Goal: Information Seeking & Learning: Learn about a topic

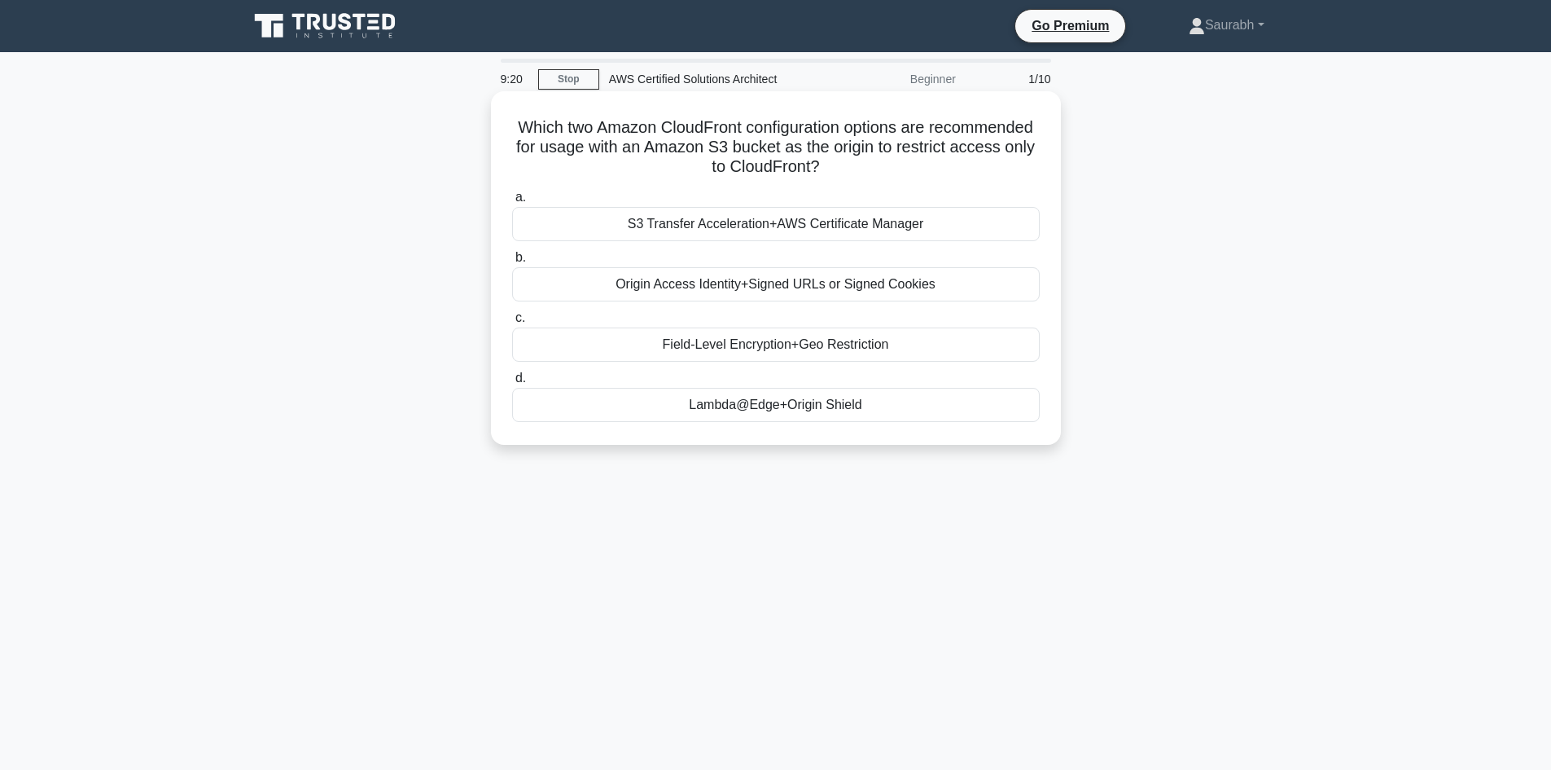
click at [818, 279] on div "Origin Access Identity+Signed URLs or Signed Cookies" at bounding box center [776, 284] width 528 height 34
click at [512, 263] on input "b. Origin Access Identity+Signed URLs or Signed Cookies" at bounding box center [512, 257] width 0 height 11
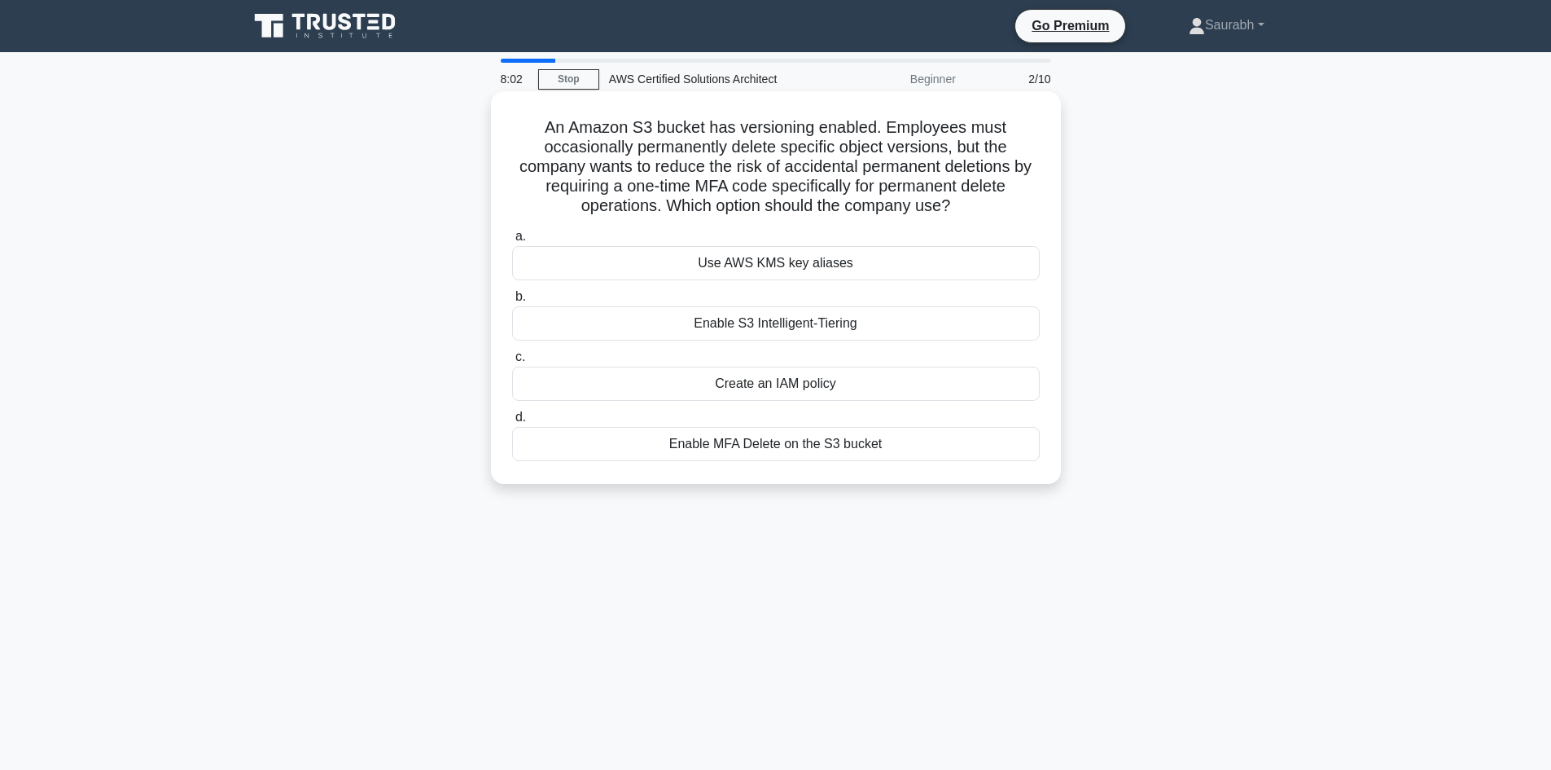
drag, startPoint x: 967, startPoint y: 212, endPoint x: 524, endPoint y: 122, distance: 451.2
click at [524, 122] on h5 "An Amazon S3 bucket has versioning enabled. Employees must occasionally permane…" at bounding box center [776, 166] width 531 height 99
copy h5 "An Amazon S3 bucket has versioning enabled. Employees must occasionally permane…"
click at [767, 445] on div "Enable MFA Delete on the S3 bucket" at bounding box center [776, 444] width 528 height 34
click at [512, 423] on input "d. Enable MFA Delete on the S3 bucket" at bounding box center [512, 417] width 0 height 11
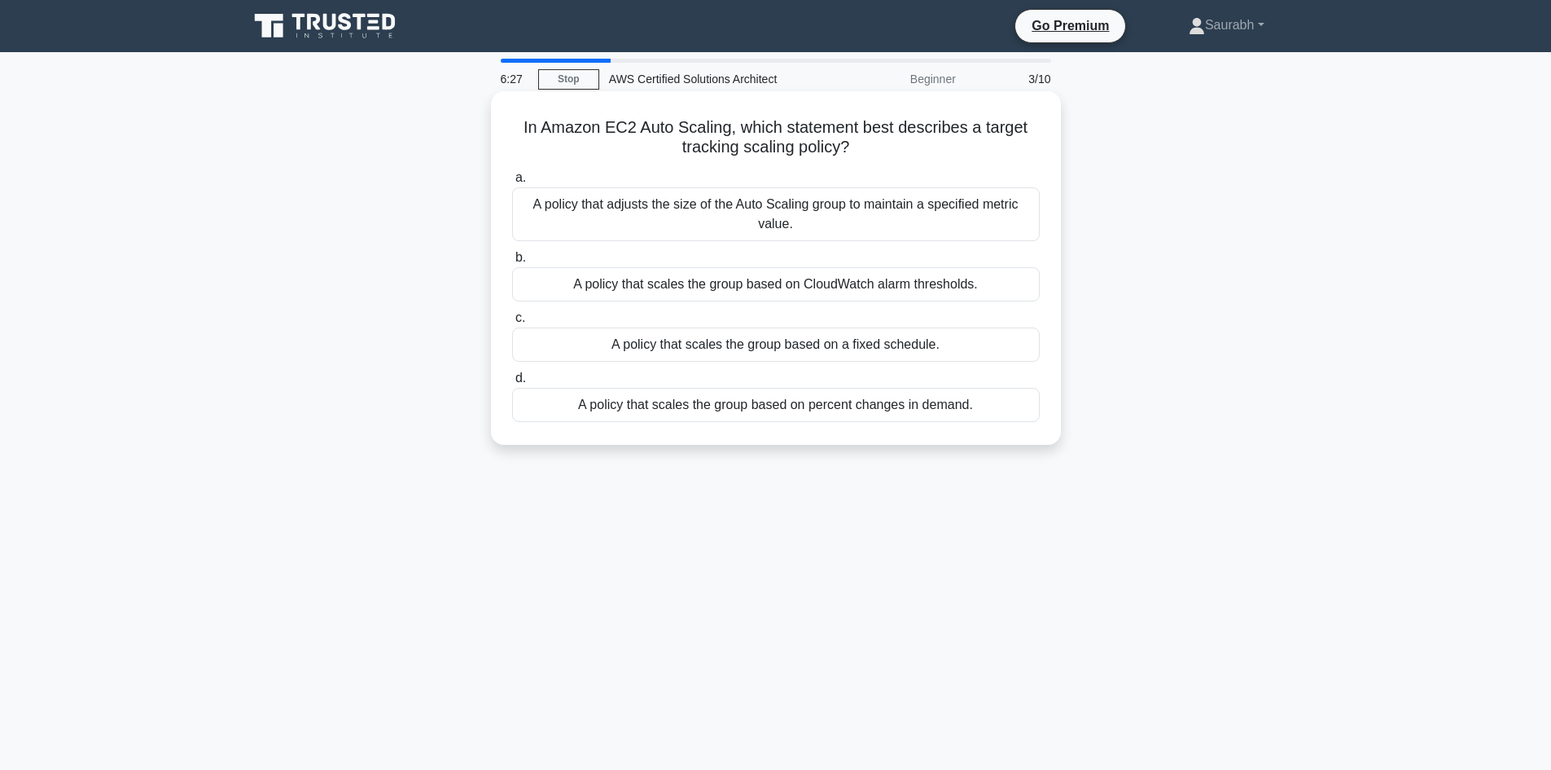
click at [831, 288] on div "A policy that scales the group based on CloudWatch alarm thresholds." at bounding box center [776, 284] width 528 height 34
click at [512, 263] on input "b. A policy that scales the group based on CloudWatch alarm thresholds." at bounding box center [512, 257] width 0 height 11
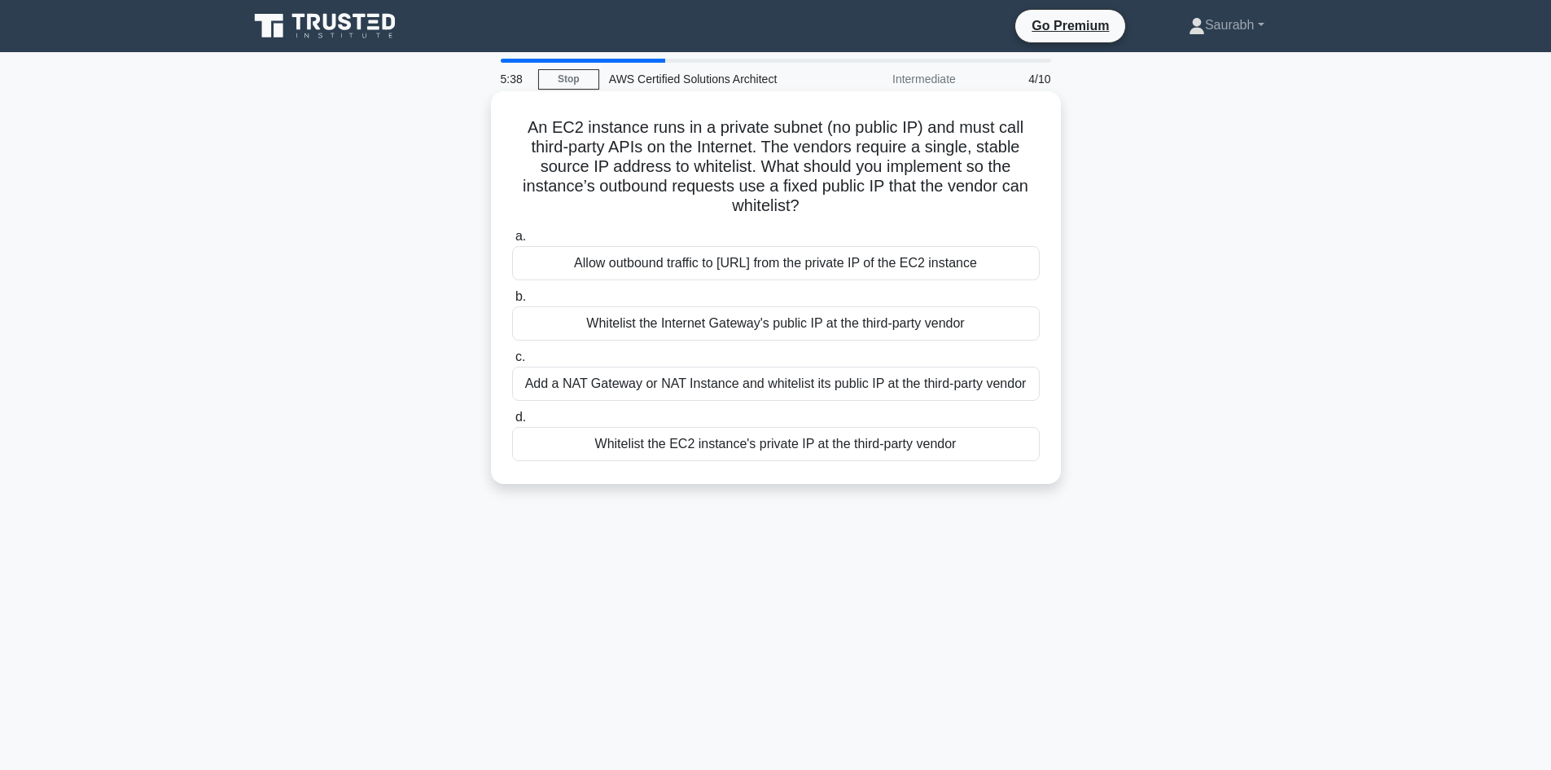
click at [778, 260] on div "Allow outbound traffic to 0.0.0.0/0 from the private IP of the EC2 instance" at bounding box center [776, 263] width 528 height 34
click at [512, 242] on input "a. Allow outbound traffic to 0.0.0.0/0 from the private IP of the EC2 instance" at bounding box center [512, 236] width 0 height 11
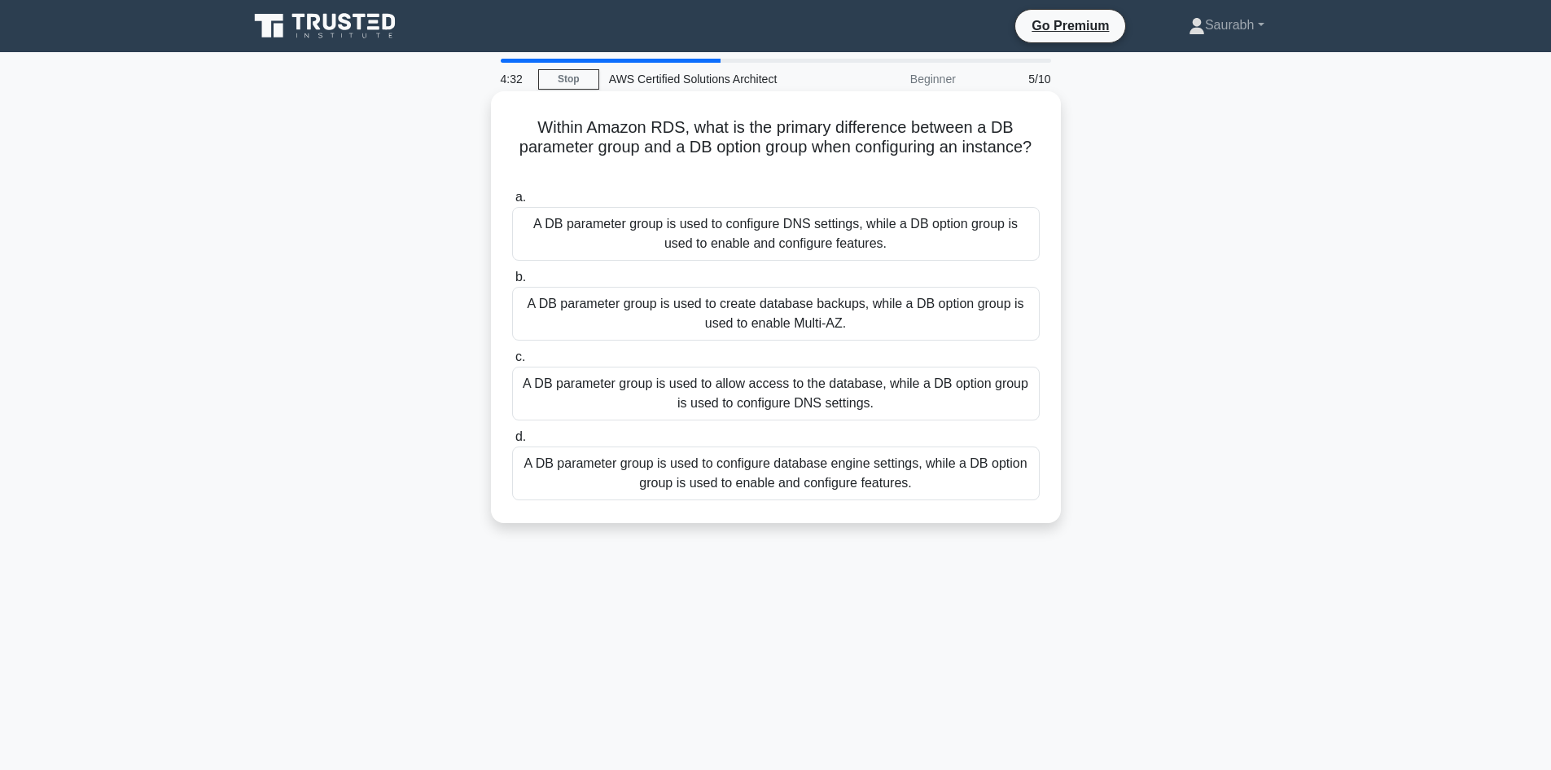
click at [943, 312] on div "A DB parameter group is used to create database backups, while a DB option grou…" at bounding box center [776, 314] width 528 height 54
click at [512, 283] on input "b. A DB parameter group is used to create database backups, while a DB option g…" at bounding box center [512, 277] width 0 height 11
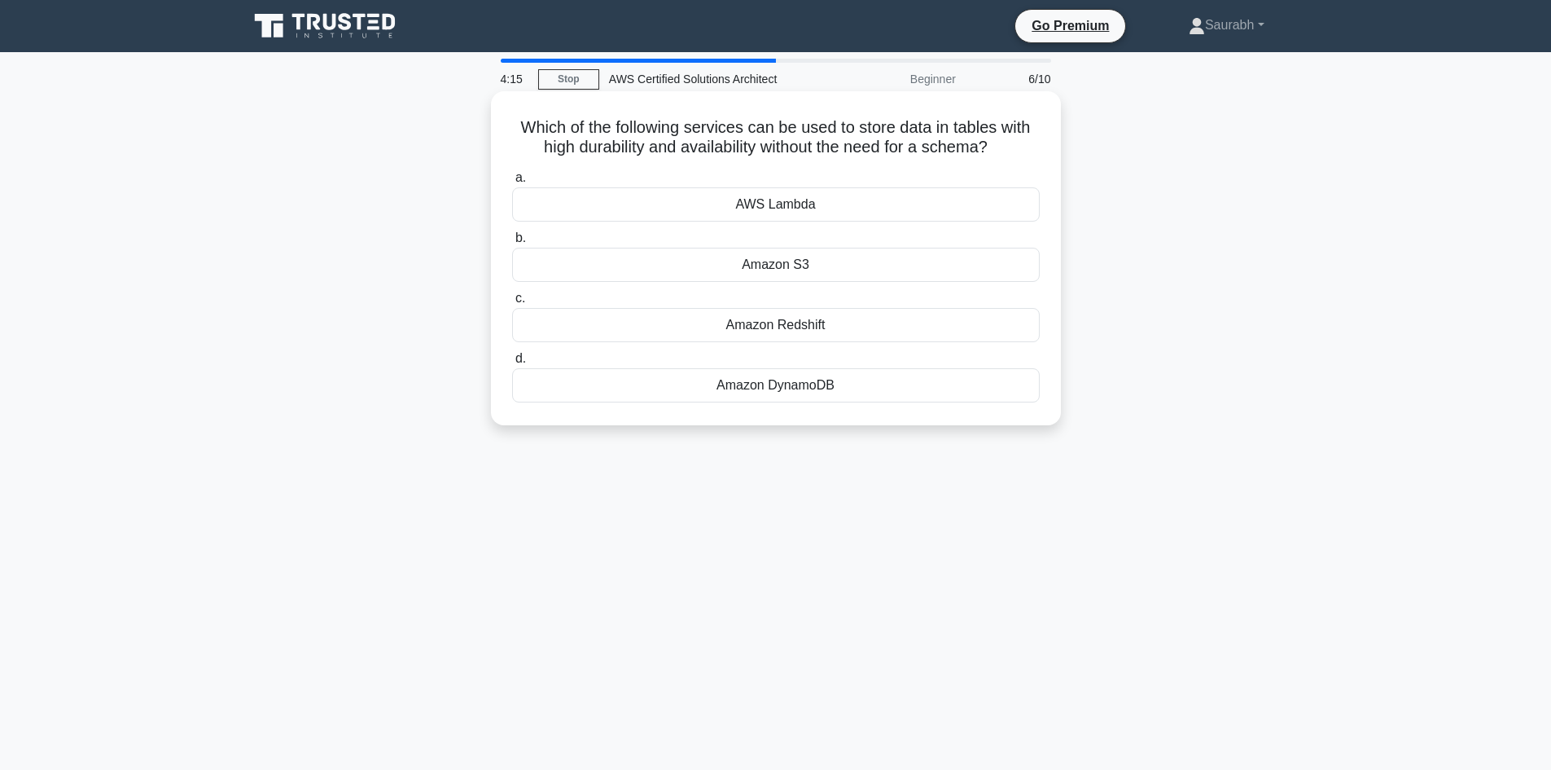
click at [822, 325] on div "Amazon Redshift" at bounding box center [776, 325] width 528 height 34
click at [512, 304] on input "c. Amazon Redshift" at bounding box center [512, 298] width 0 height 11
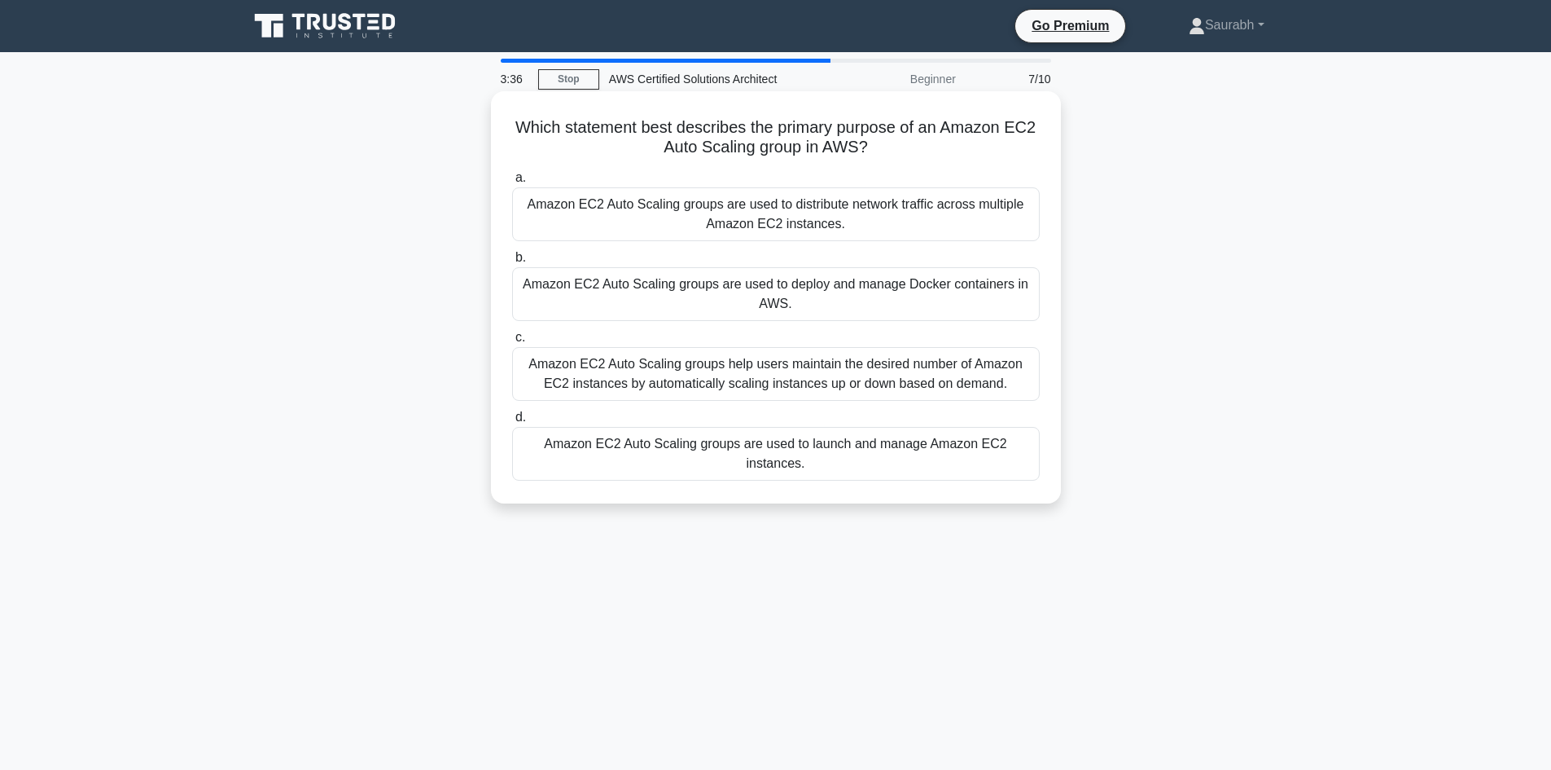
click at [797, 299] on div "Amazon EC2 Auto Scaling groups are used to deploy and manage Docker containers …" at bounding box center [776, 294] width 528 height 54
click at [512, 263] on input "b. Amazon EC2 Auto Scaling groups are used to deploy and manage Docker containe…" at bounding box center [512, 257] width 0 height 11
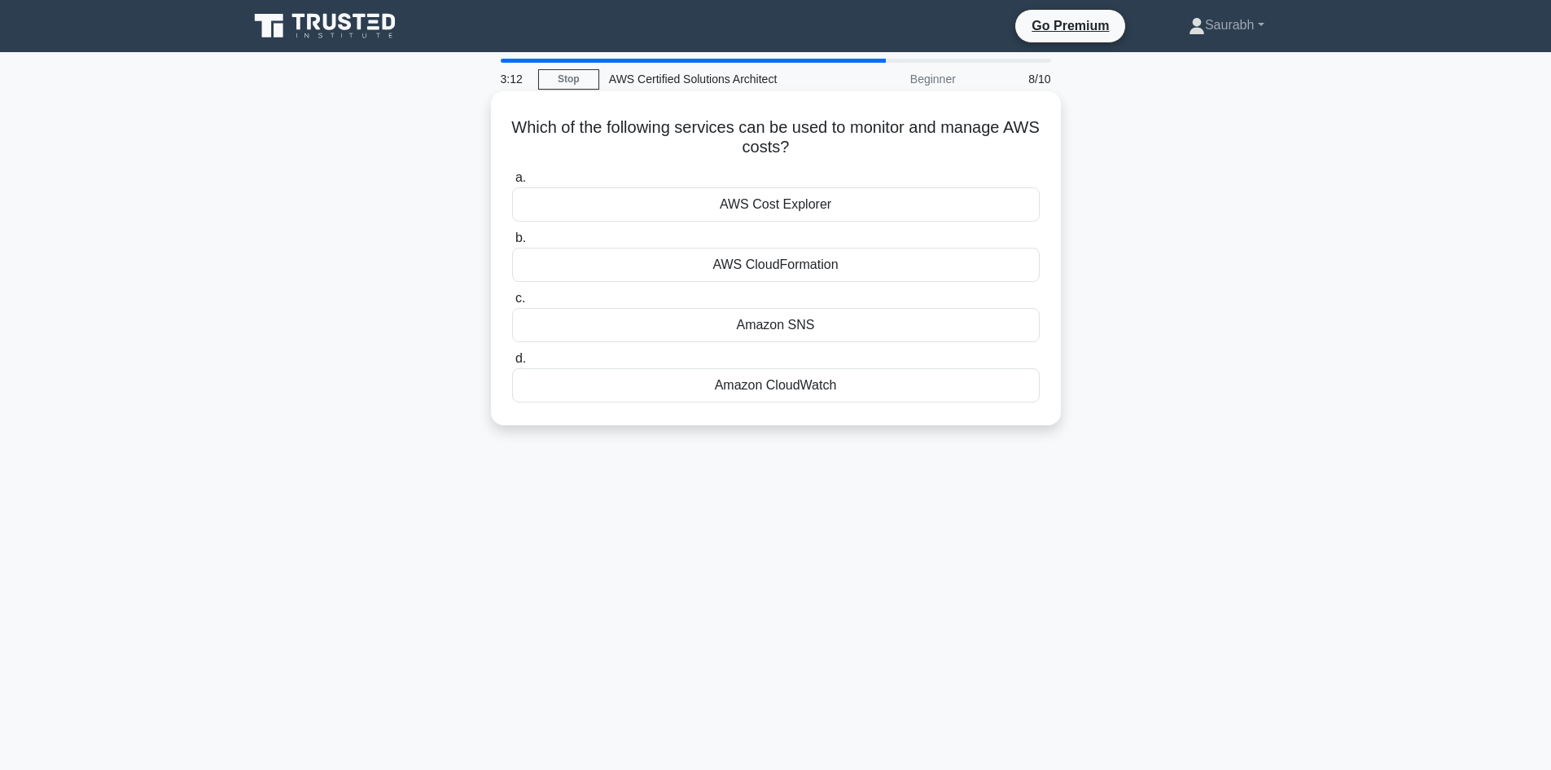
click at [796, 195] on div "AWS Cost Explorer" at bounding box center [776, 204] width 528 height 34
click at [512, 183] on input "a. AWS Cost Explorer" at bounding box center [512, 178] width 0 height 11
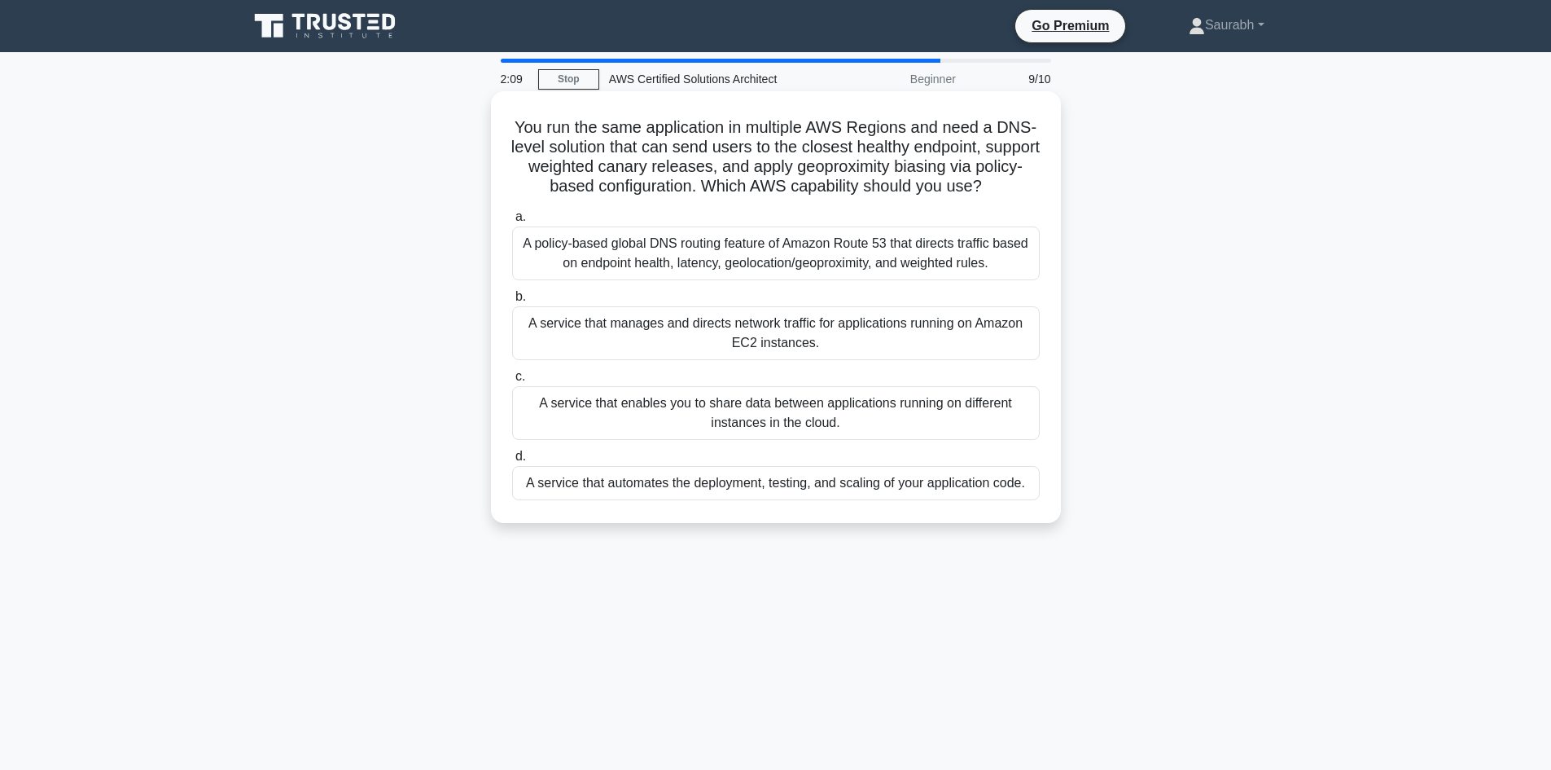
click at [780, 275] on div "A policy-based global DNS routing feature of Amazon Route 53 that directs traff…" at bounding box center [776, 253] width 528 height 54
click at [512, 222] on input "a. A policy-based global DNS routing feature of Amazon Route 53 that directs tr…" at bounding box center [512, 217] width 0 height 11
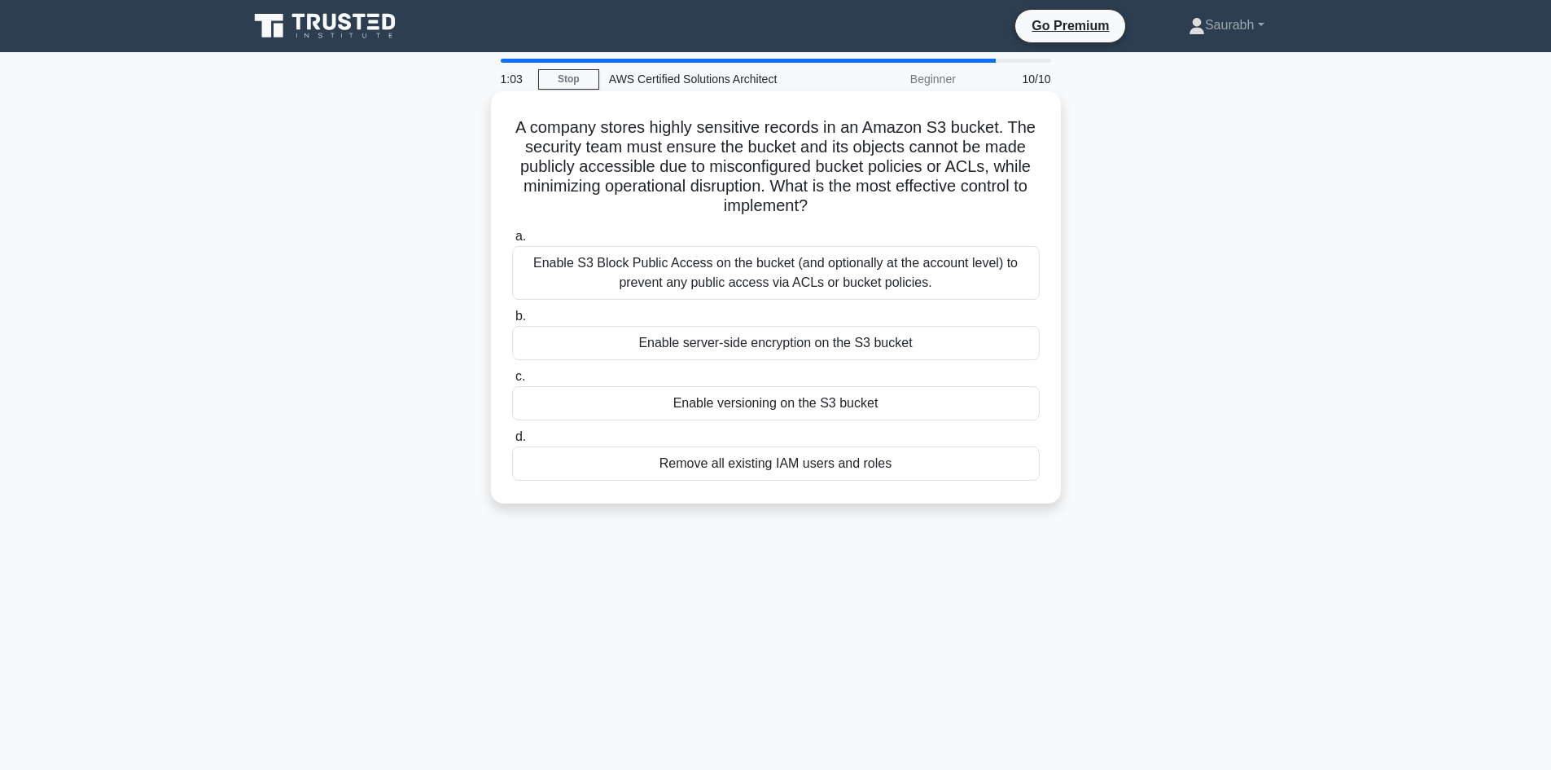
click at [827, 280] on div "Enable S3 Block Public Access on the bucket (and optionally at the account leve…" at bounding box center [776, 273] width 528 height 54
click at [512, 242] on input "a. Enable S3 Block Public Access on the bucket (and optionally at the account l…" at bounding box center [512, 236] width 0 height 11
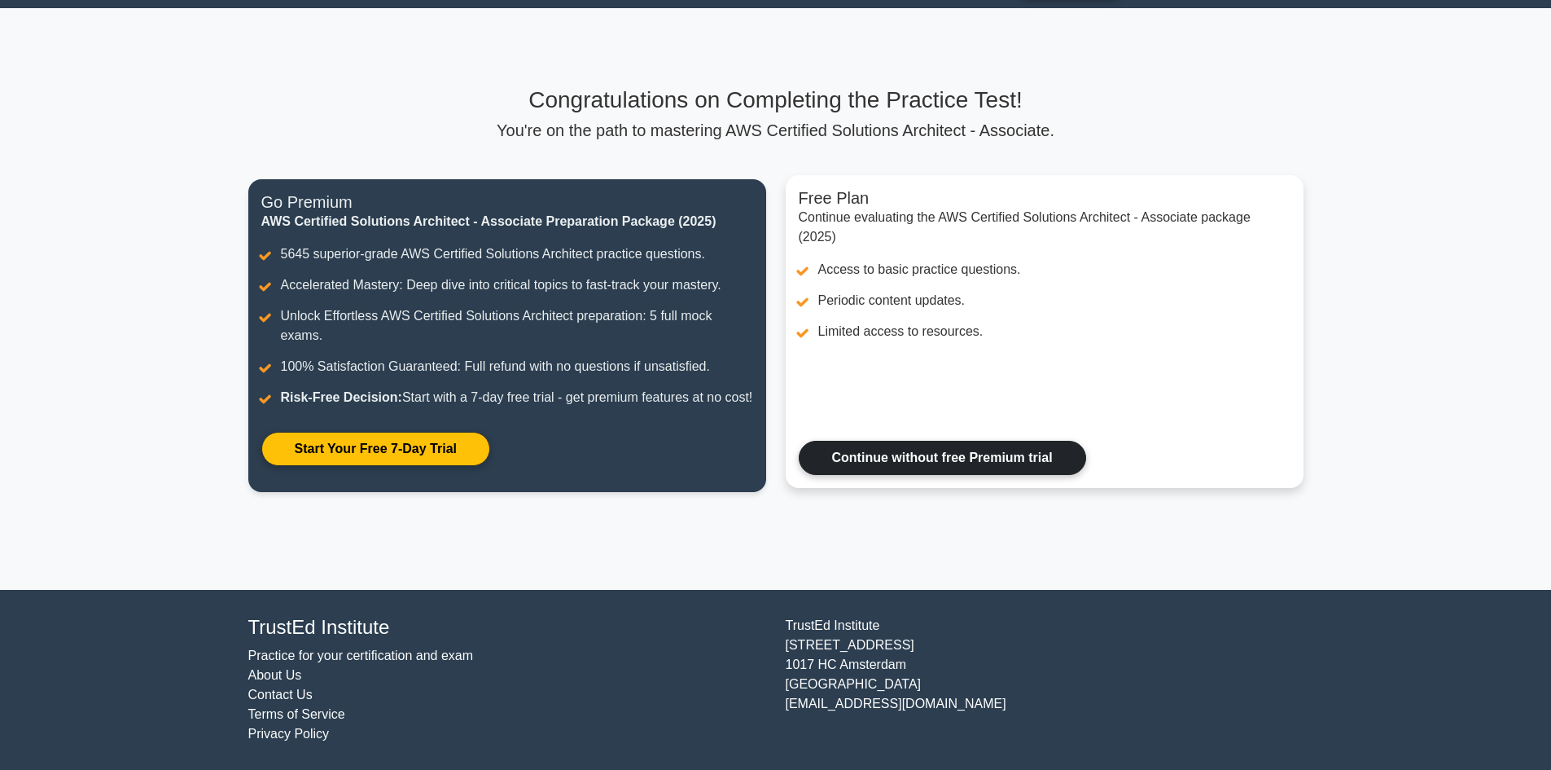
scroll to position [64, 0]
click at [884, 471] on link "Continue without free Premium trial" at bounding box center [942, 458] width 287 height 34
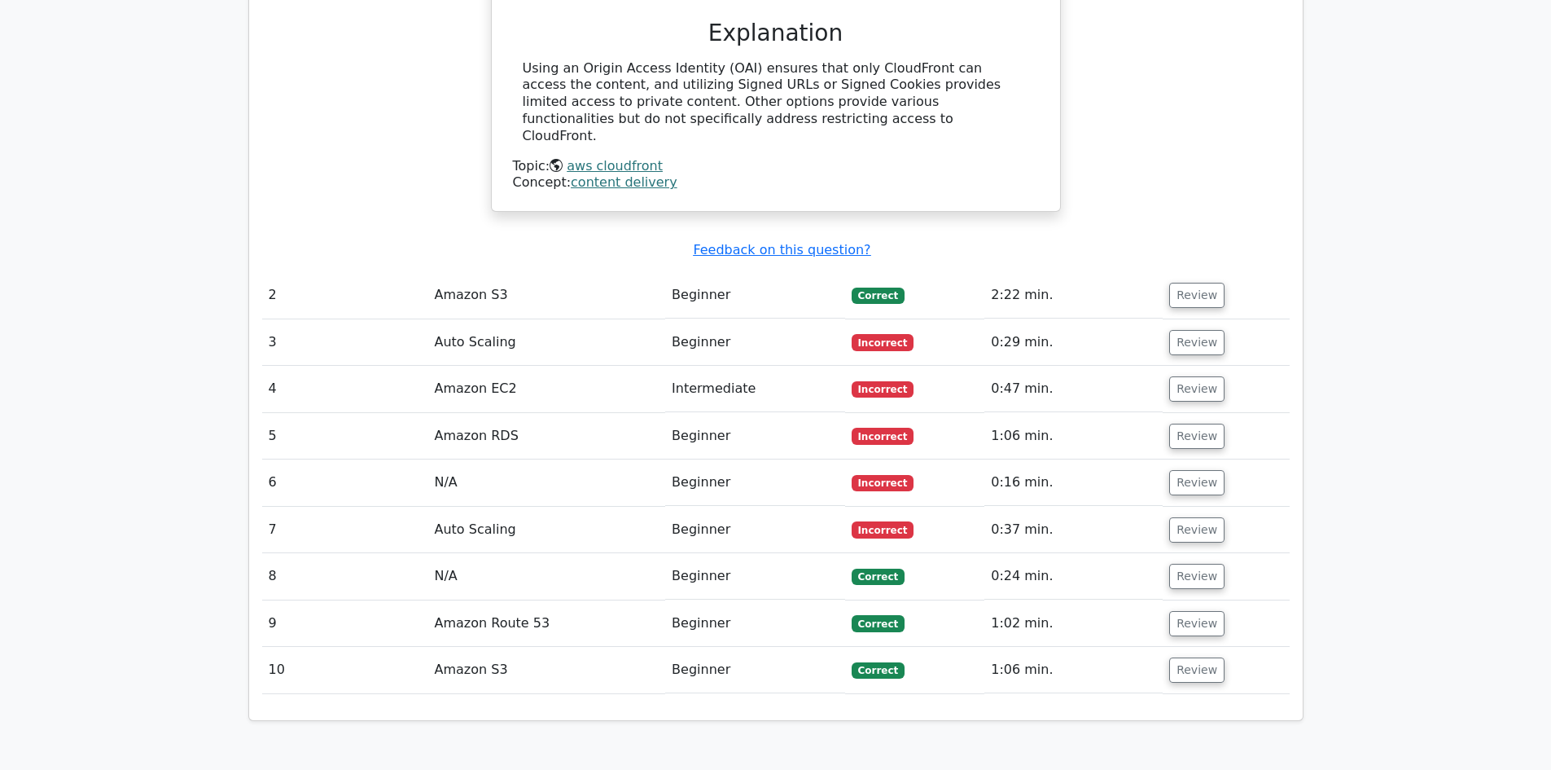
scroll to position [1554, 0]
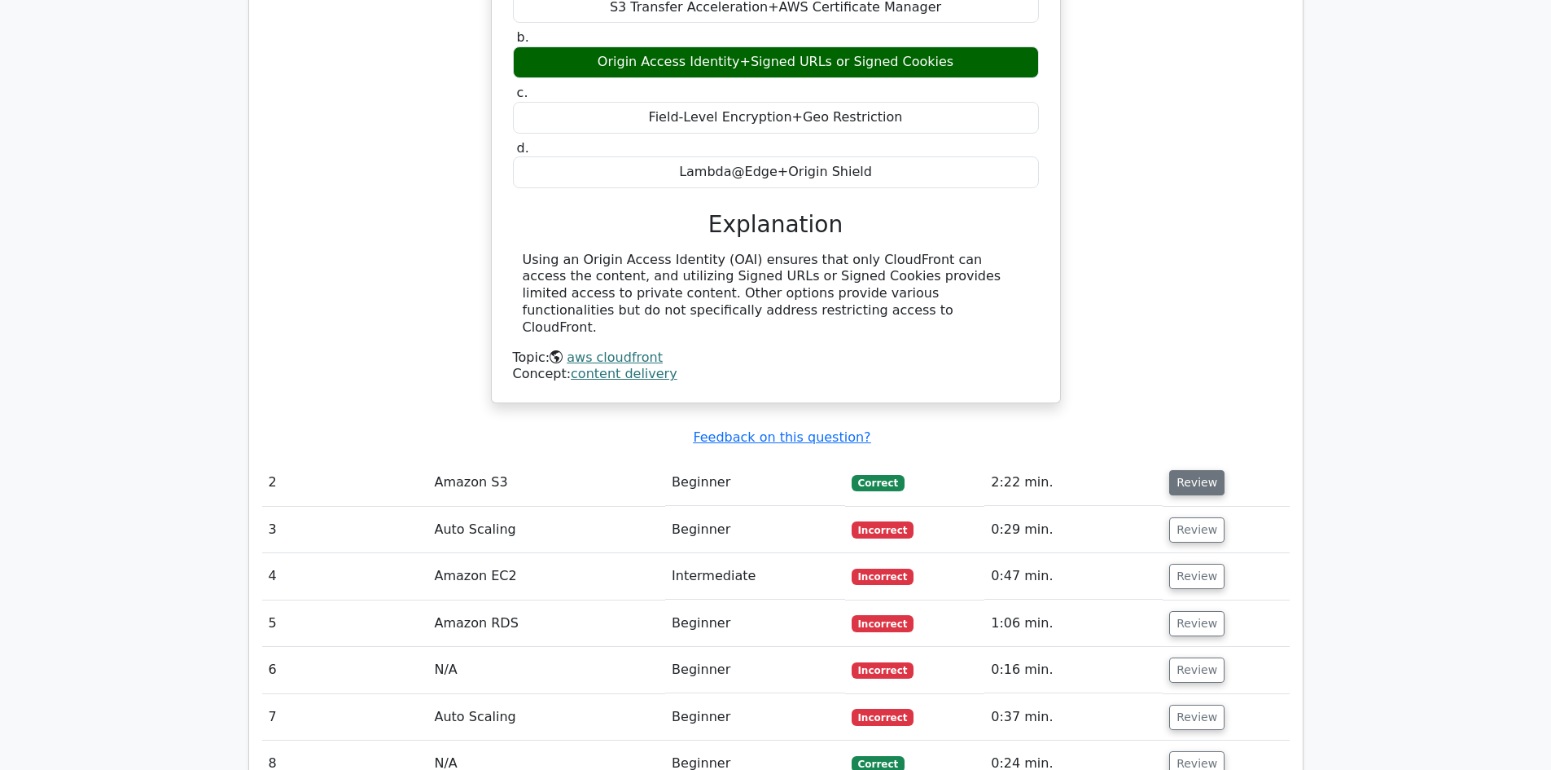
click at [1204, 470] on button "Review" at bounding box center [1196, 482] width 55 height 25
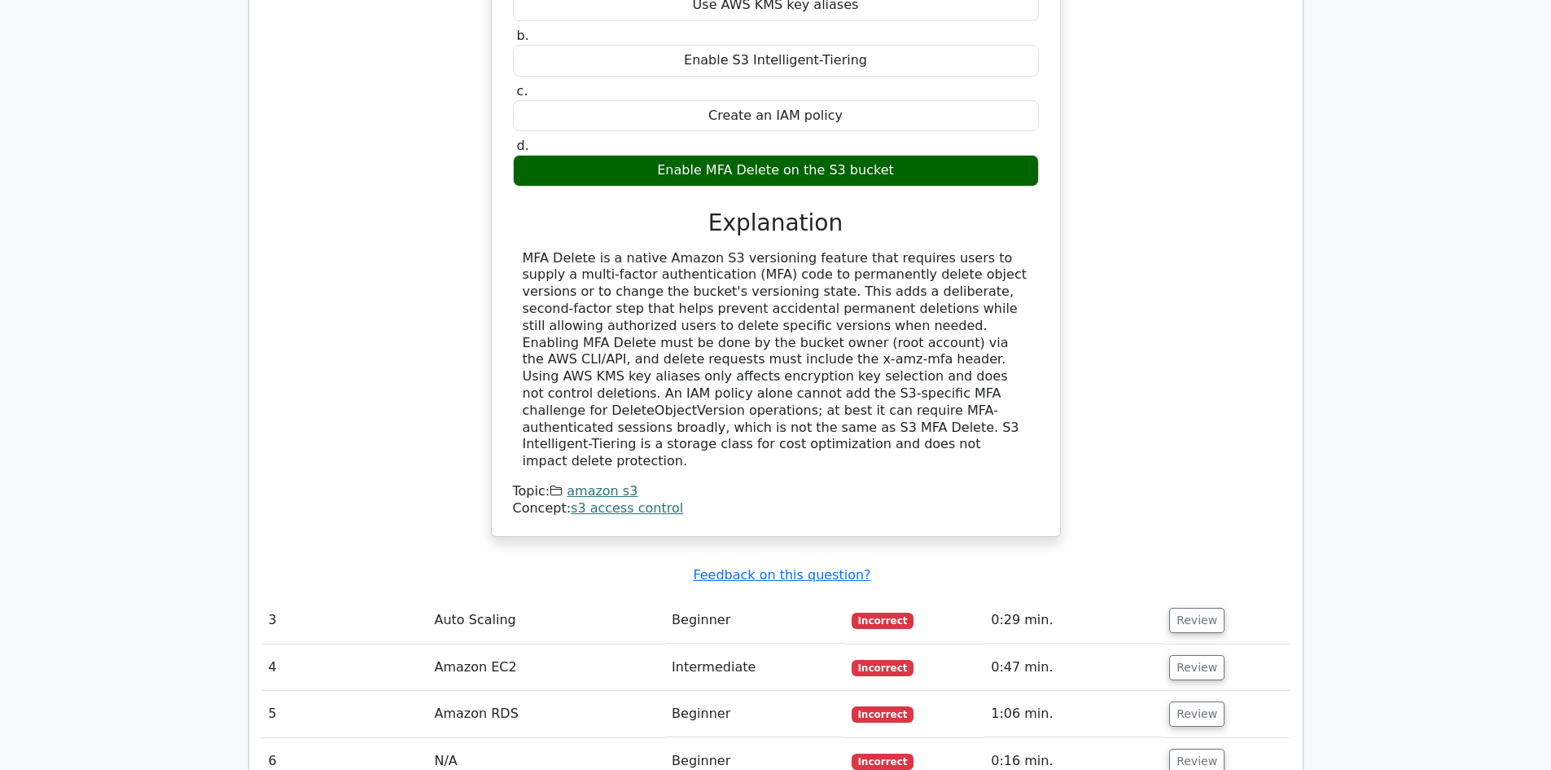
scroll to position [2287, 0]
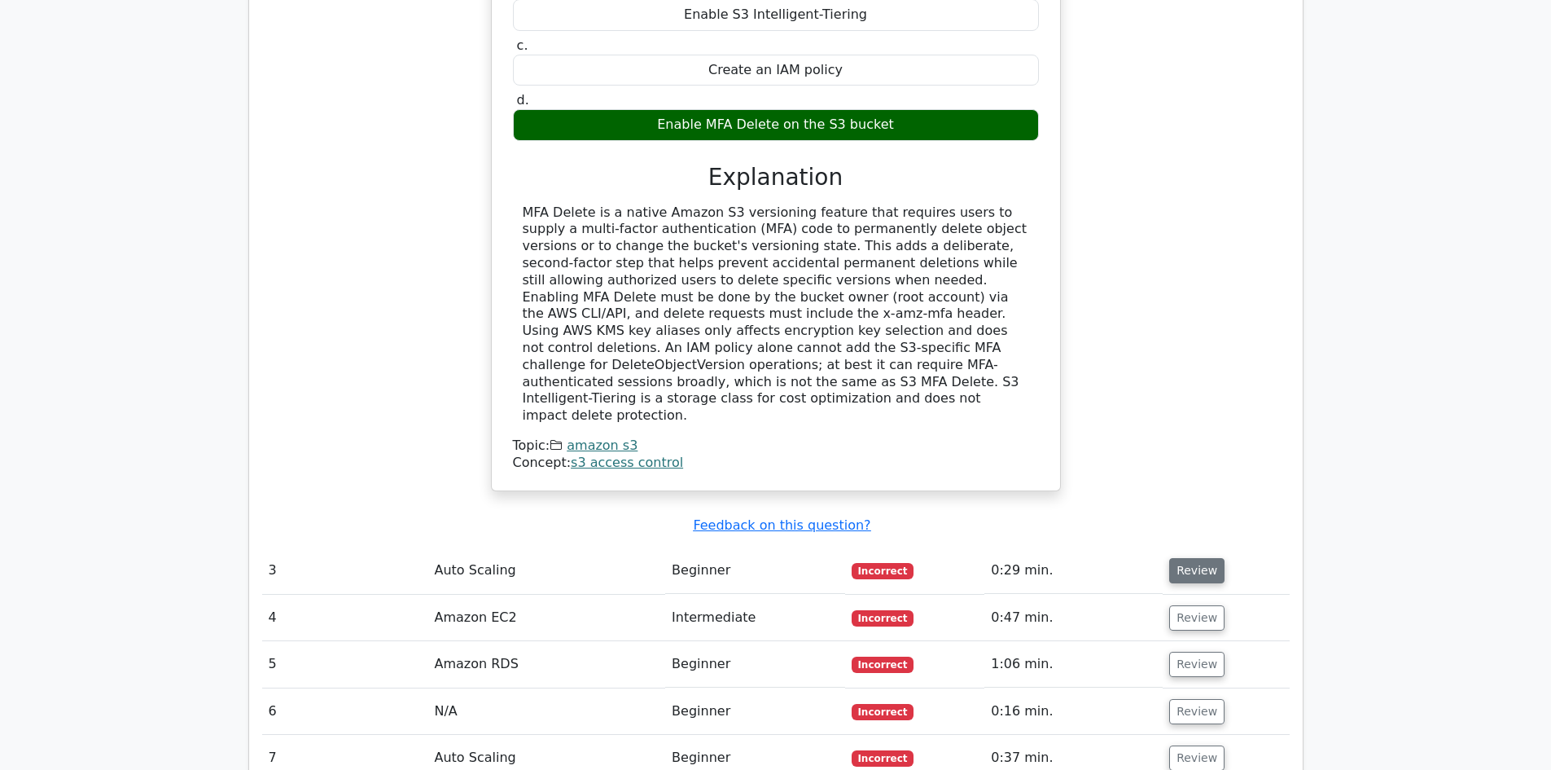
click at [1200, 558] on button "Review" at bounding box center [1196, 570] width 55 height 25
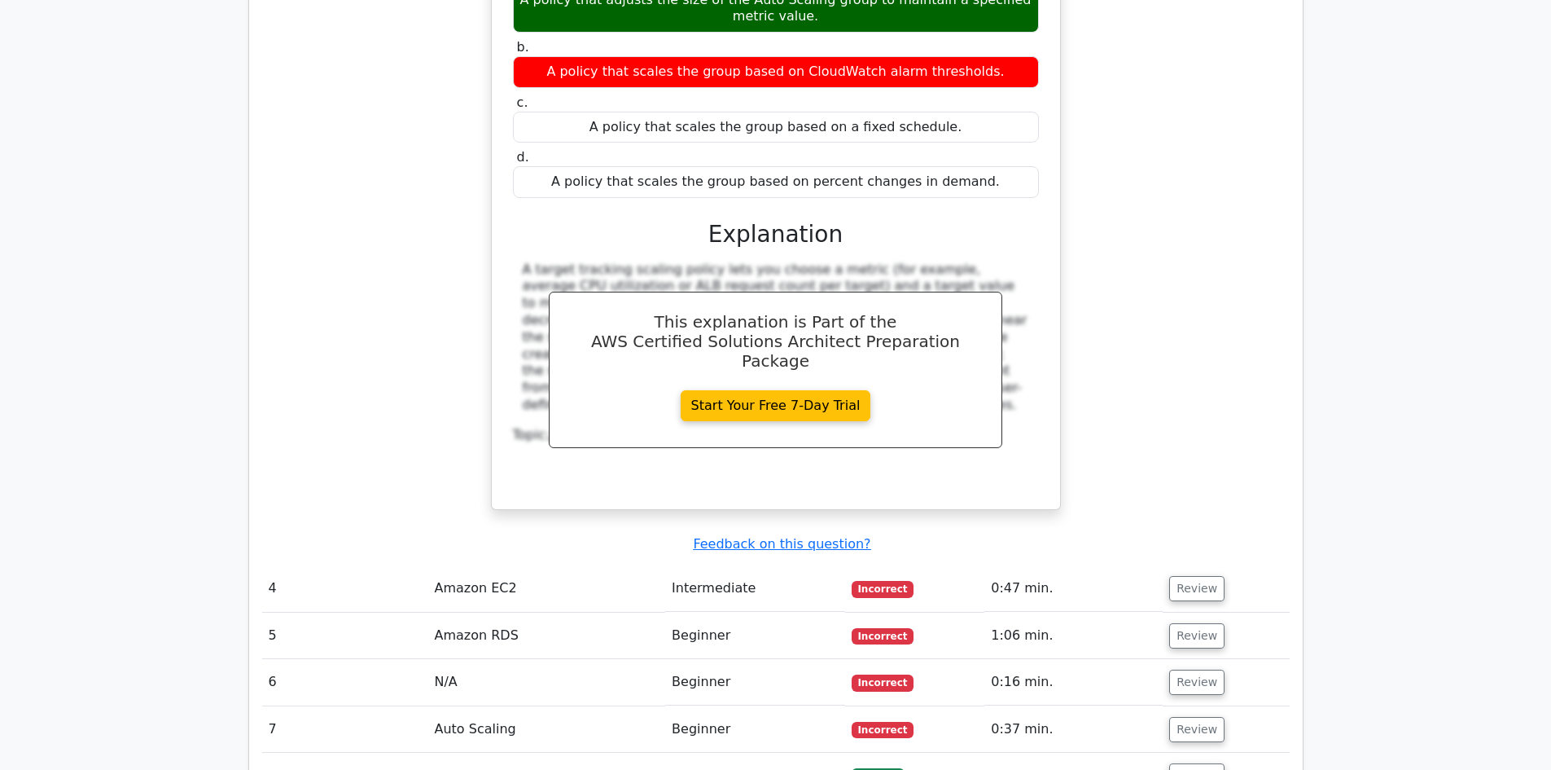
scroll to position [3101, 0]
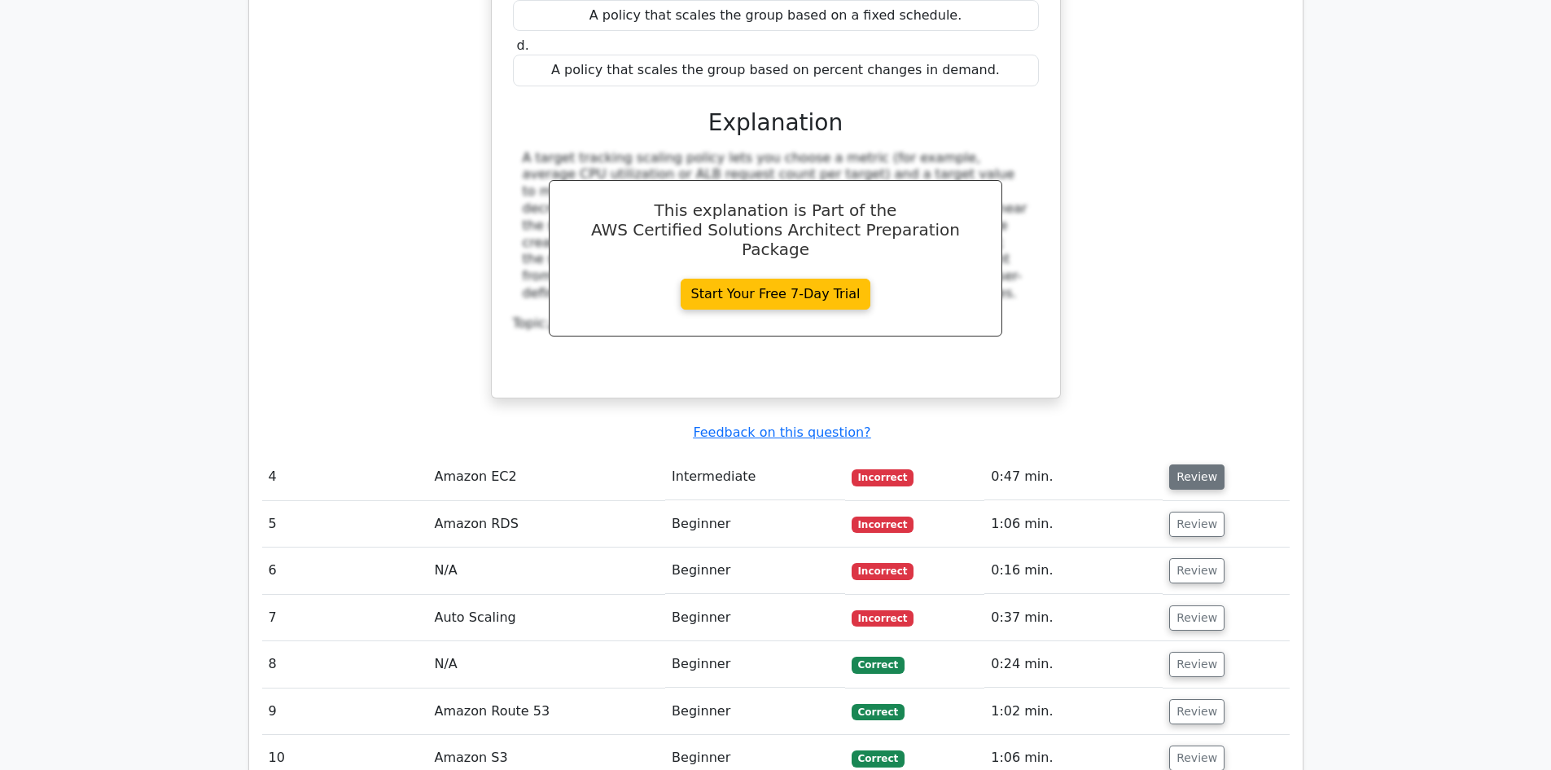
click at [1187, 464] on button "Review" at bounding box center [1196, 476] width 55 height 25
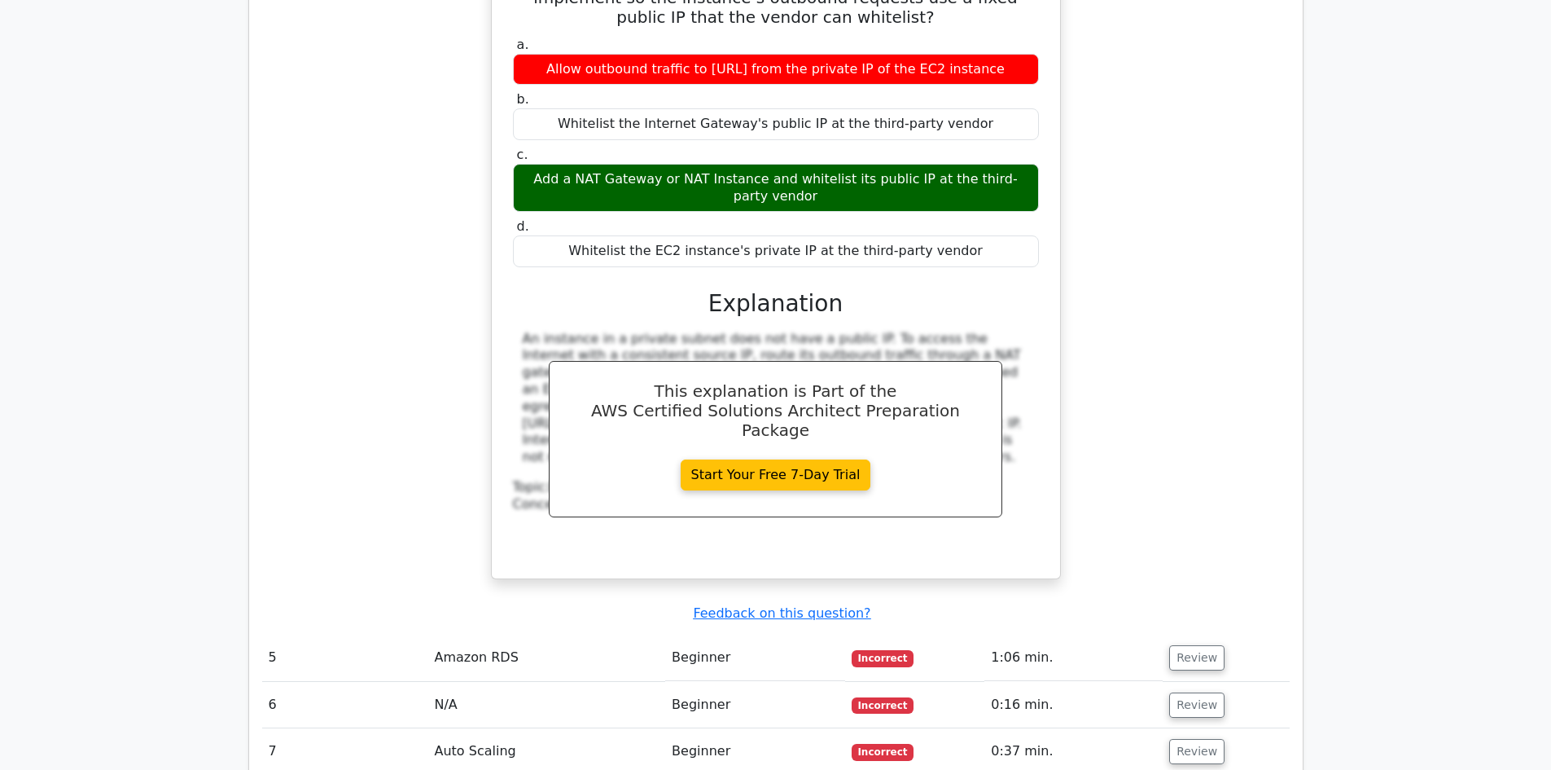
scroll to position [3834, 0]
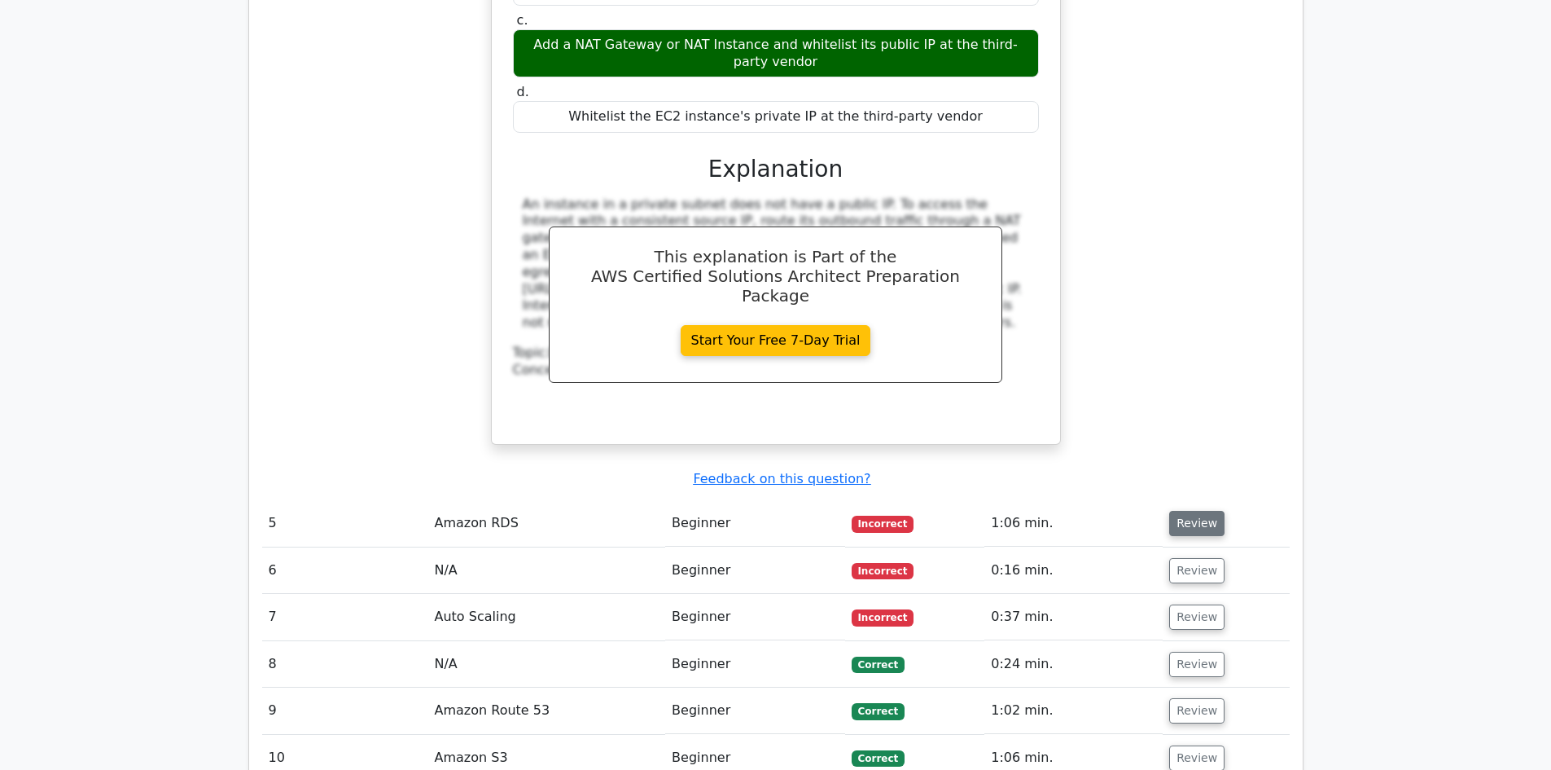
click at [1203, 511] on button "Review" at bounding box center [1196, 523] width 55 height 25
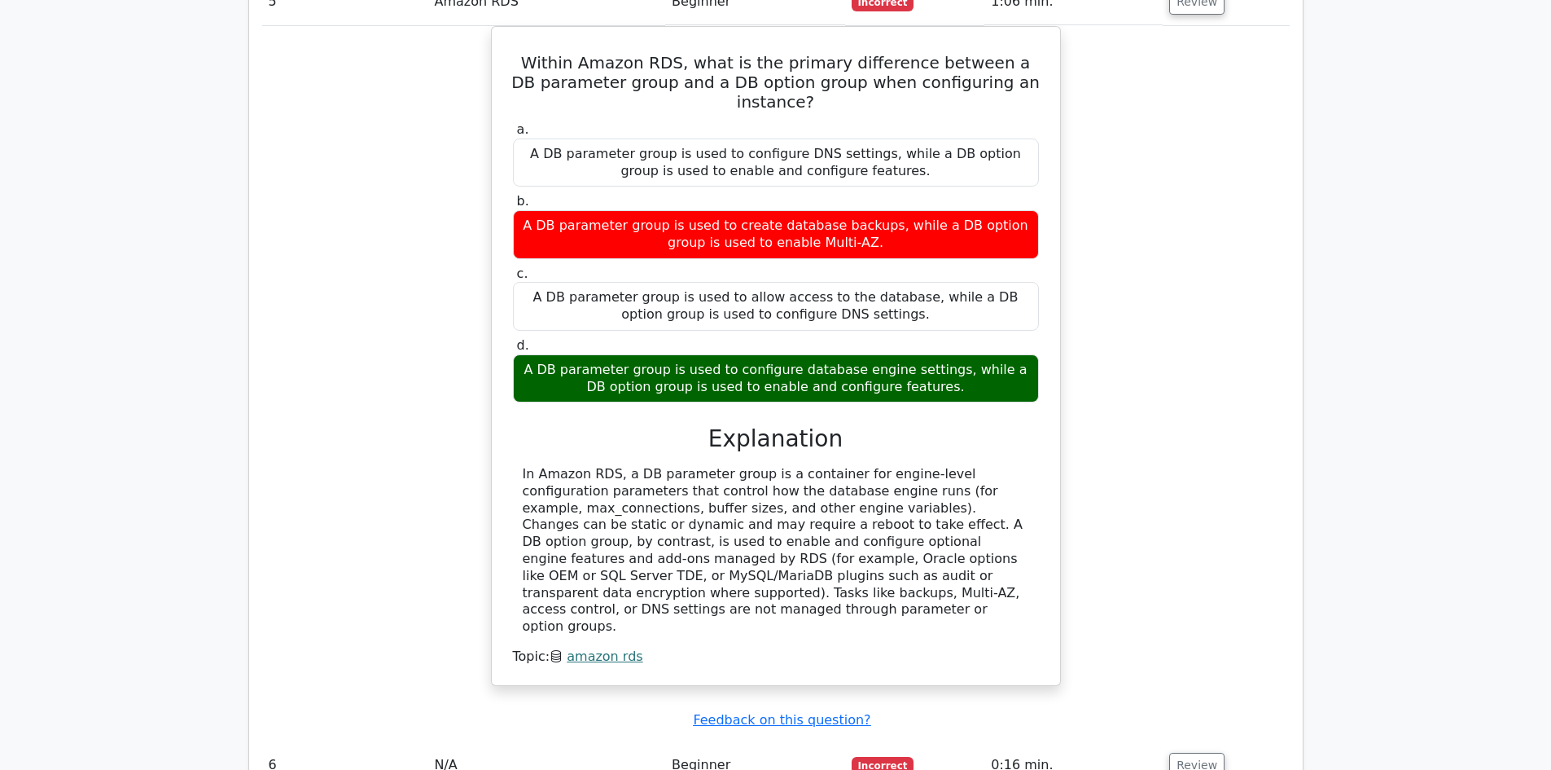
scroll to position [4649, 0]
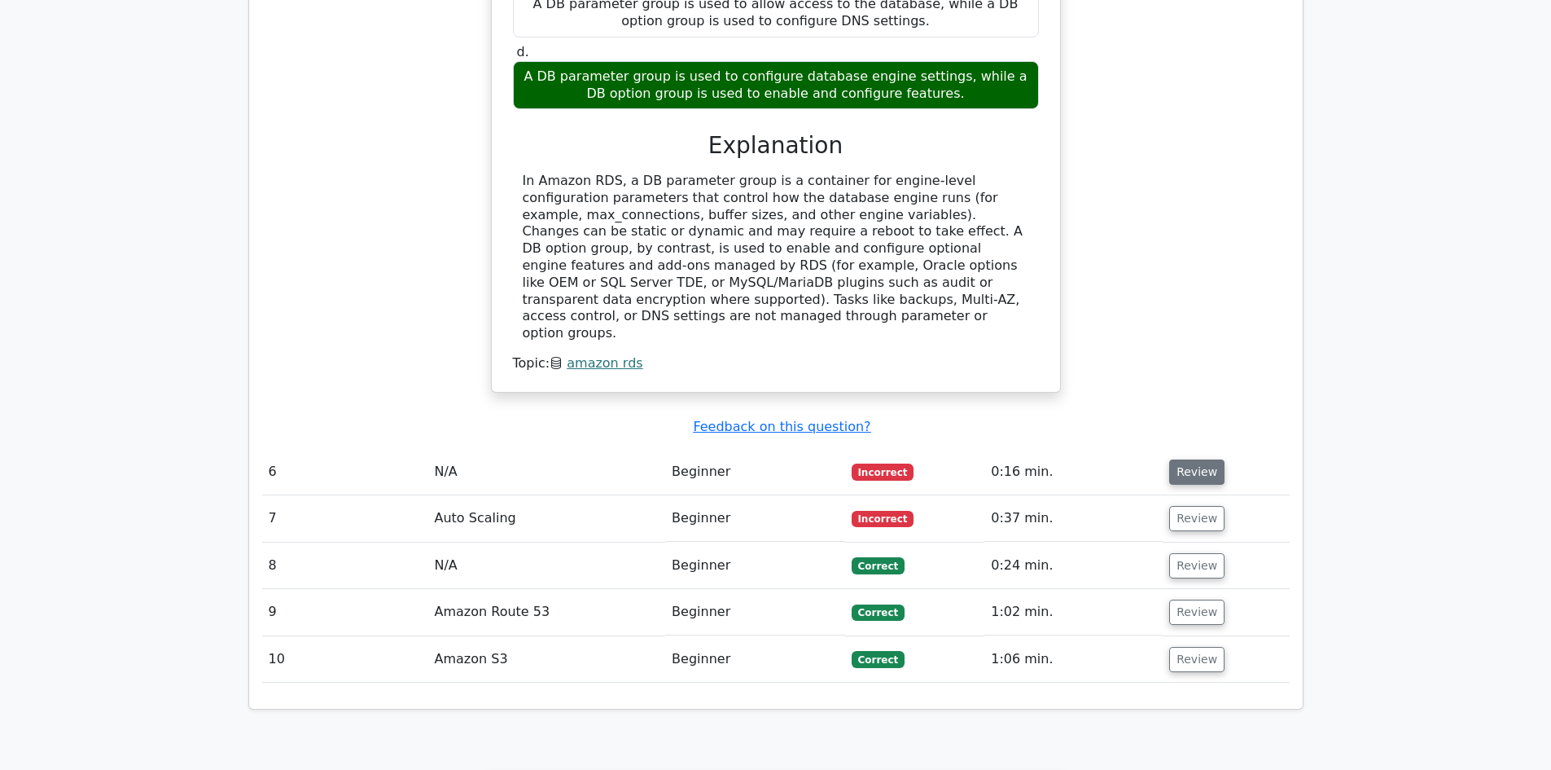
click at [1192, 459] on button "Review" at bounding box center [1196, 471] width 55 height 25
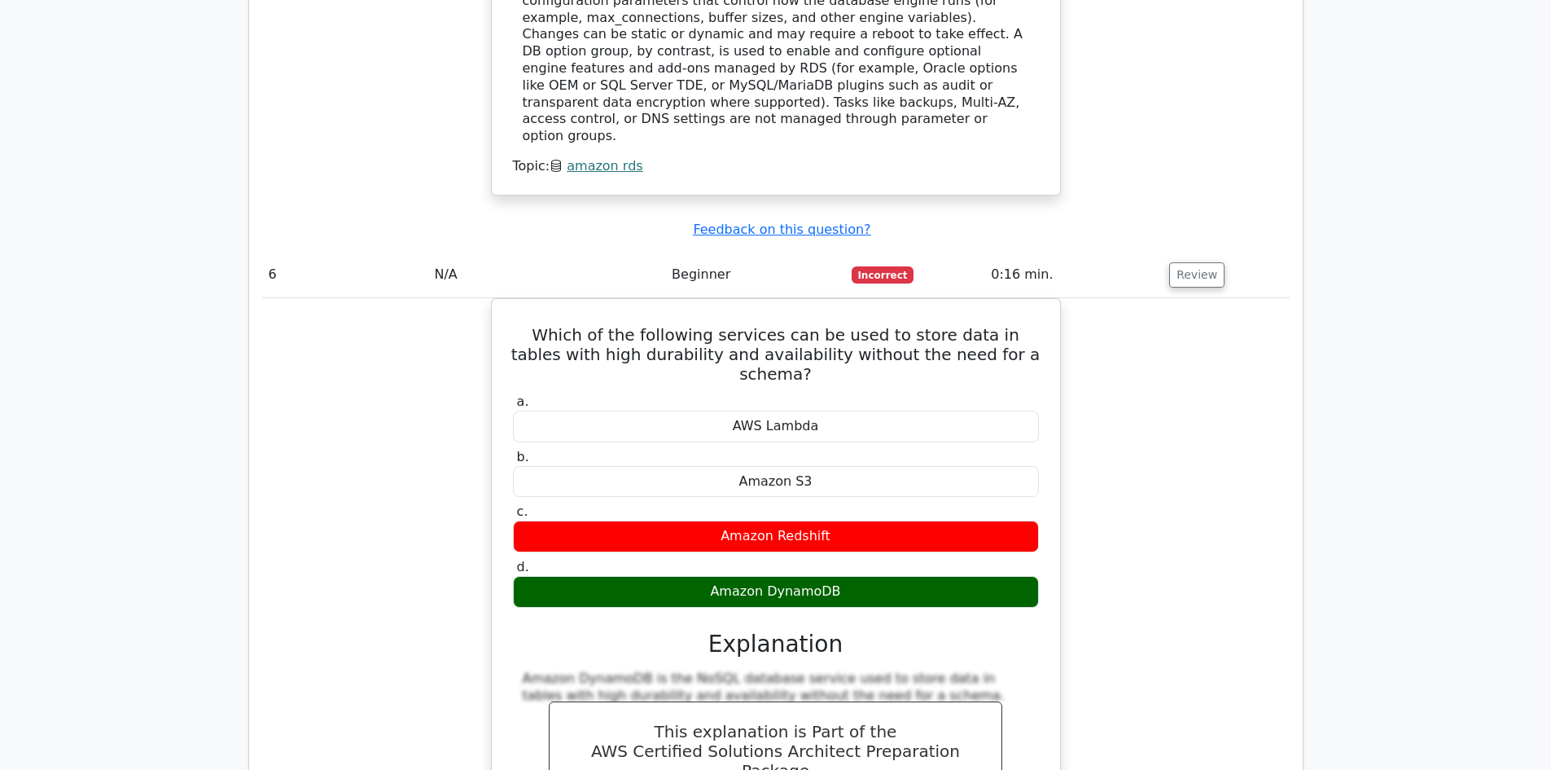
scroll to position [4974, 0]
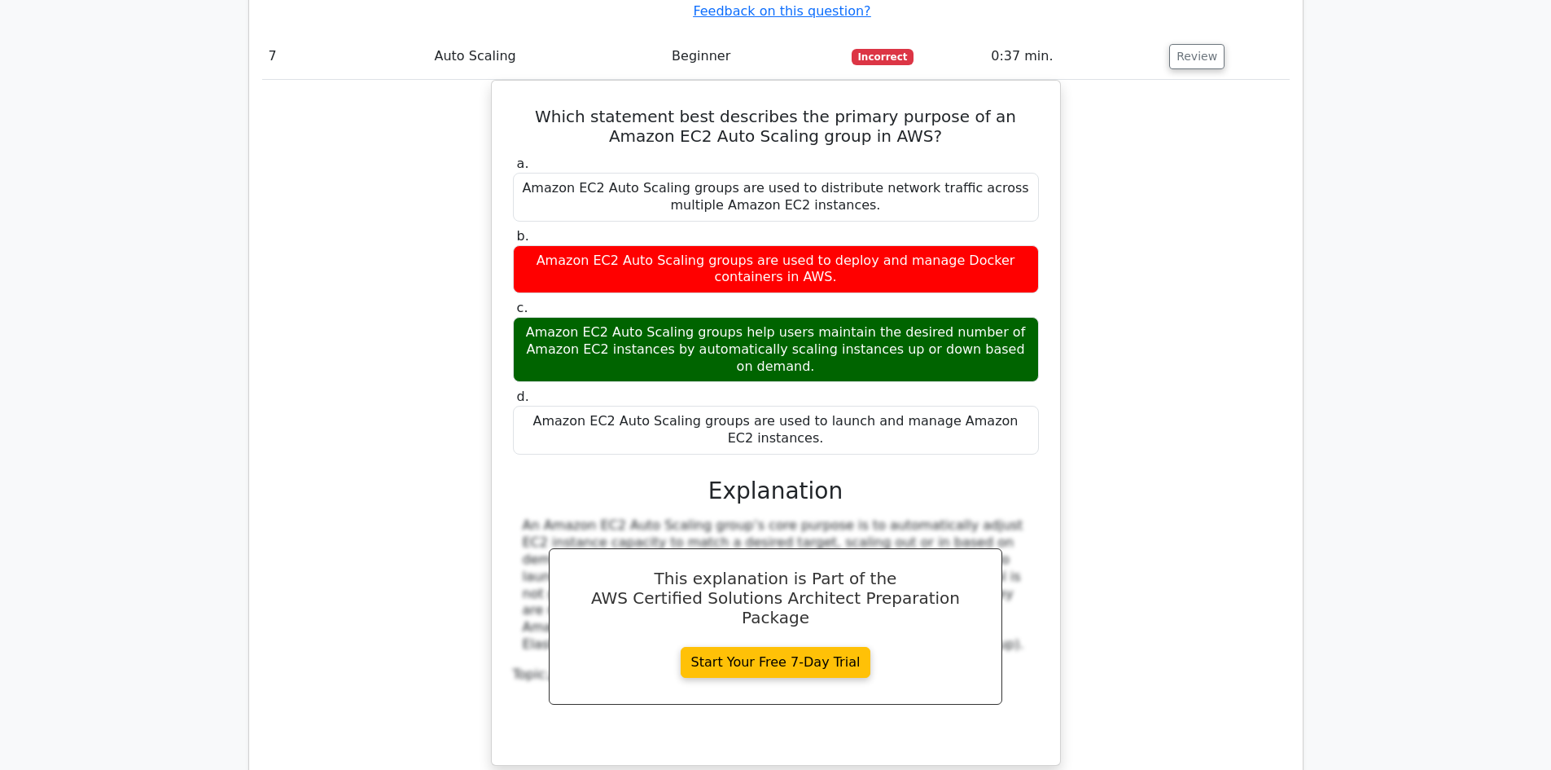
scroll to position [5789, 0]
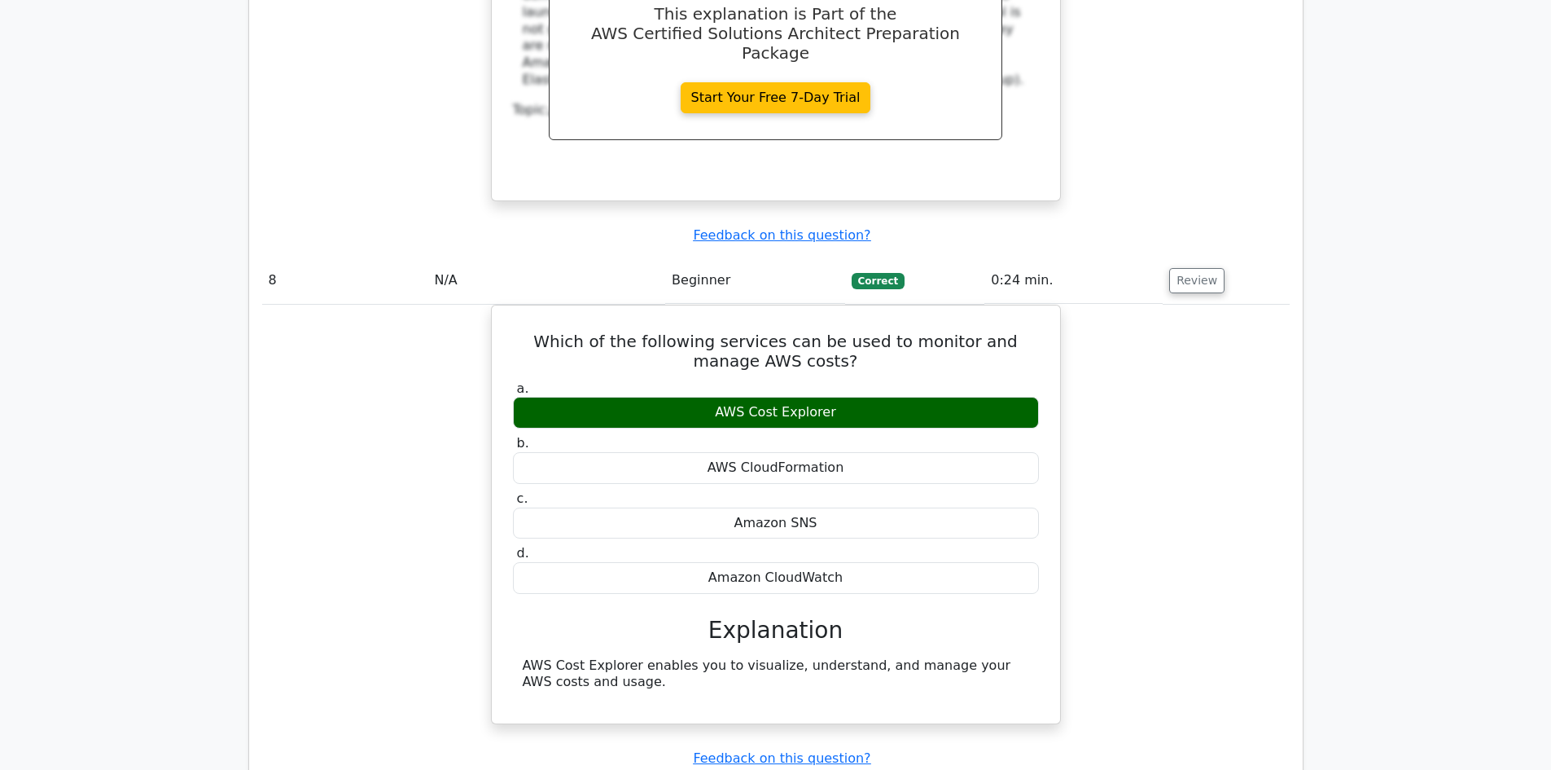
scroll to position [6359, 0]
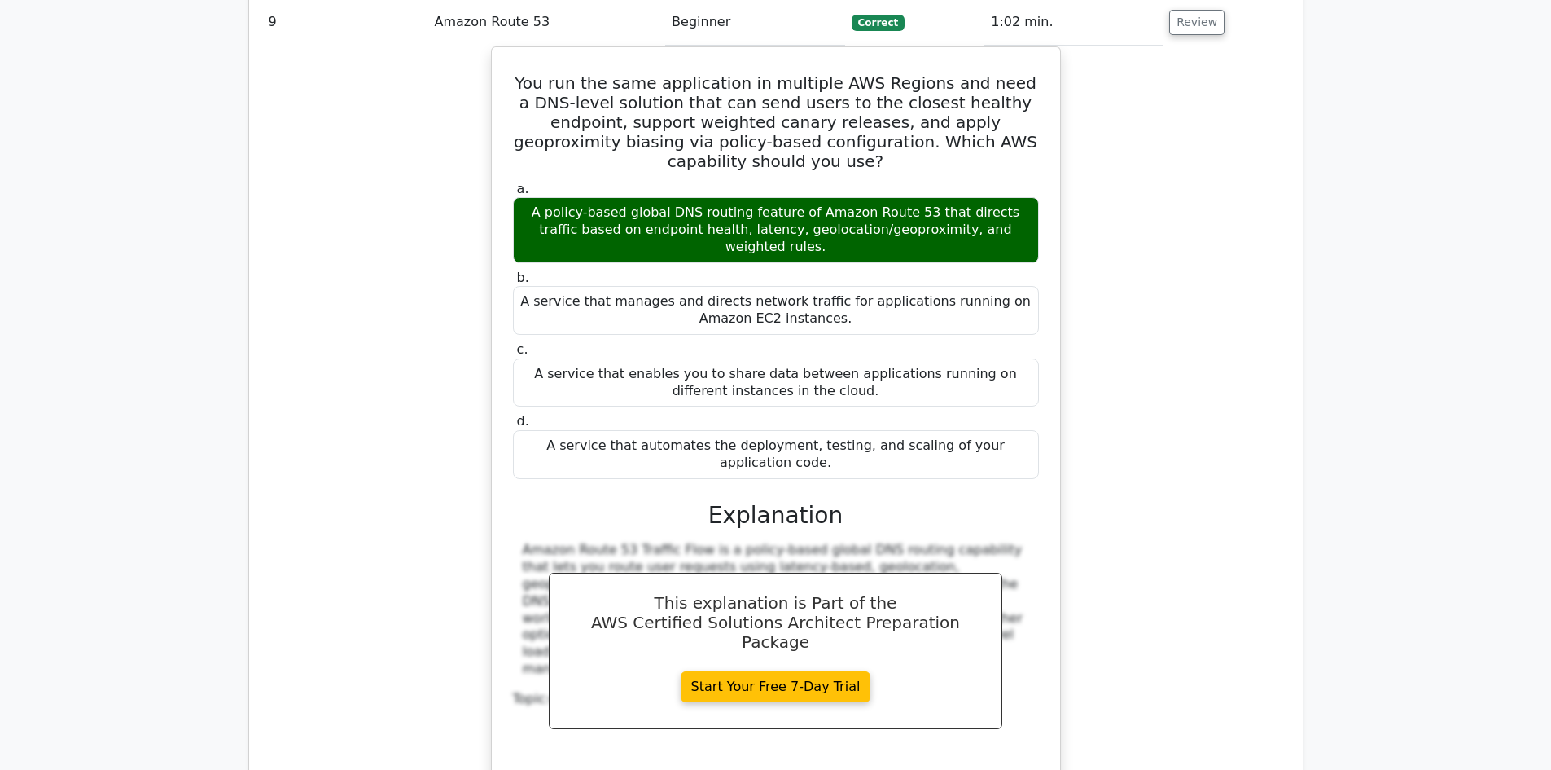
scroll to position [7173, 0]
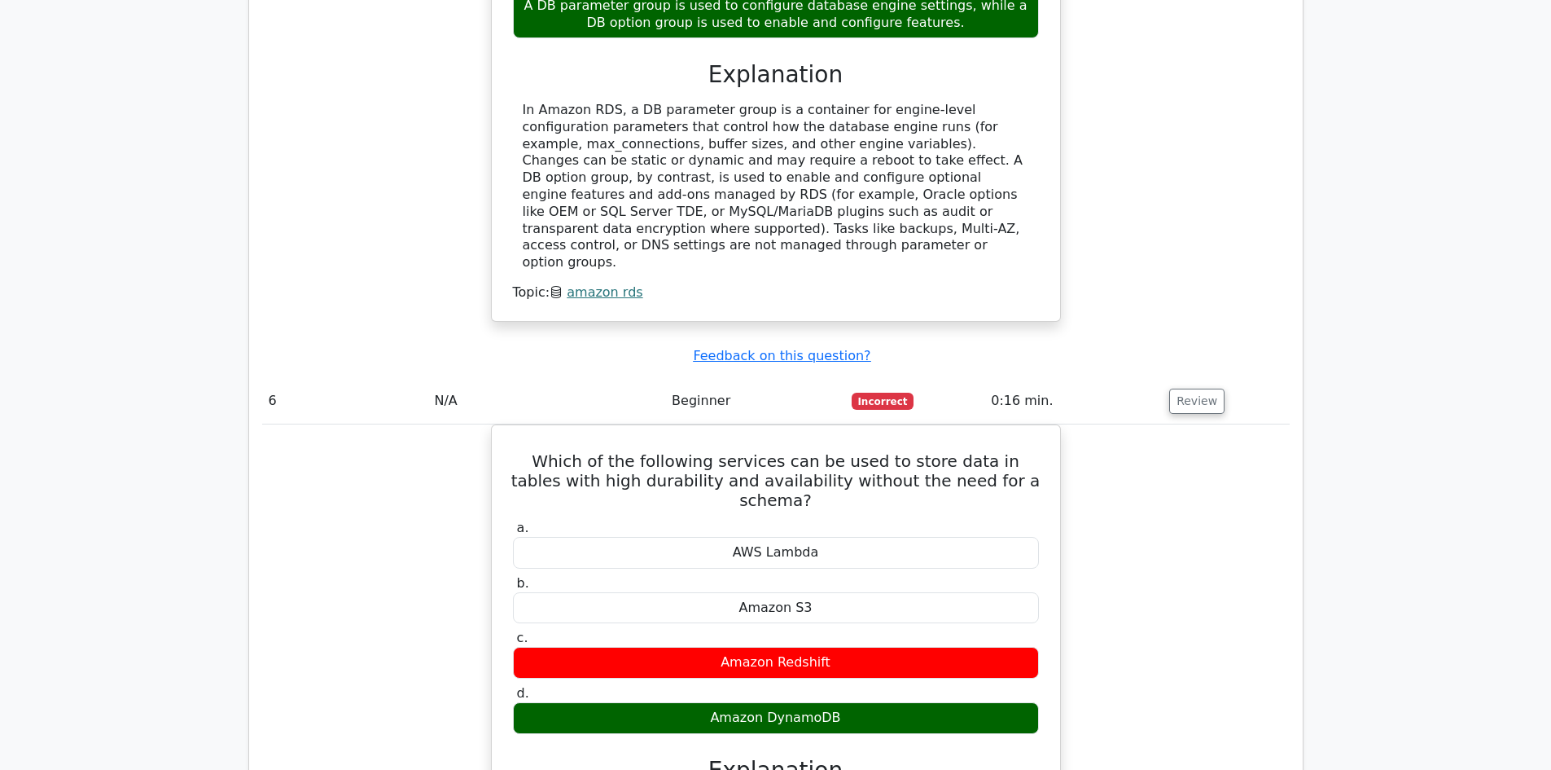
scroll to position [4812, 0]
